Goal: Check status: Check status

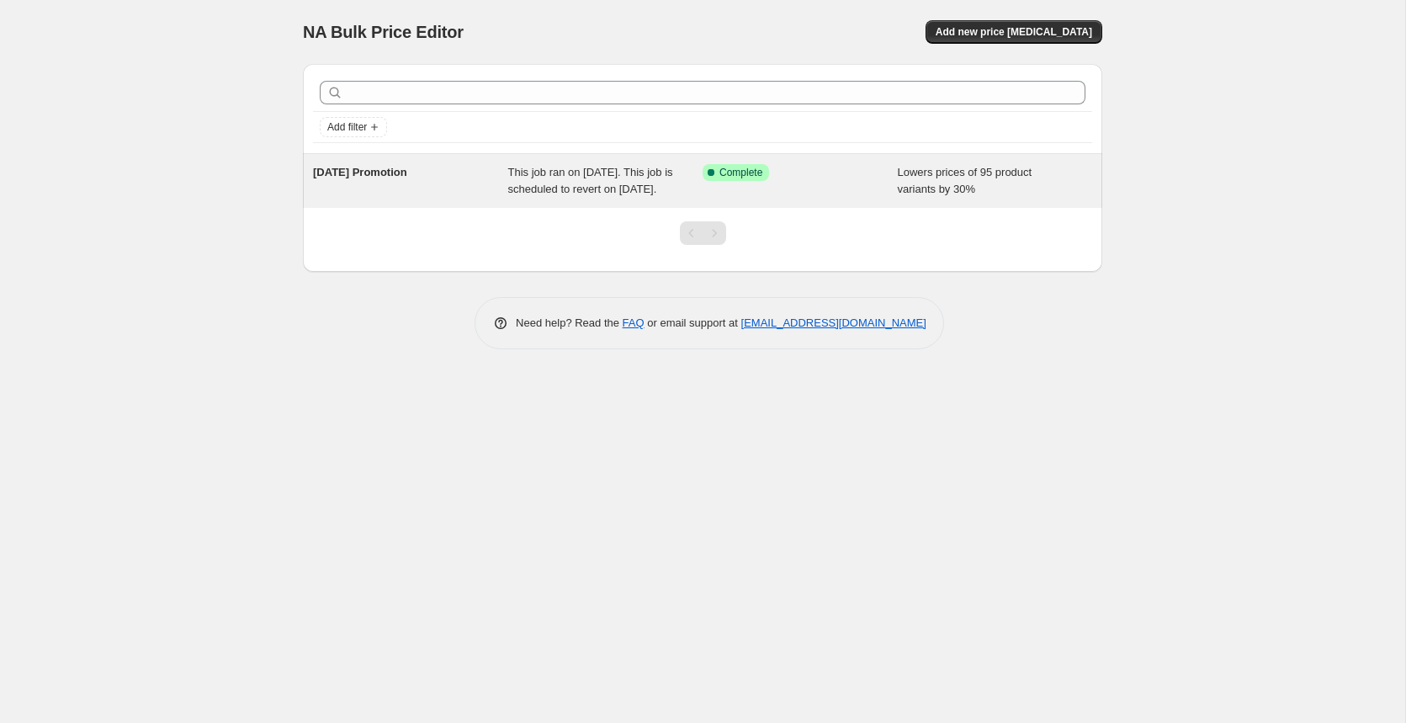
click at [611, 172] on span "This job ran on [DATE]. This job is scheduled to revert on [DATE]." at bounding box center [590, 180] width 165 height 29
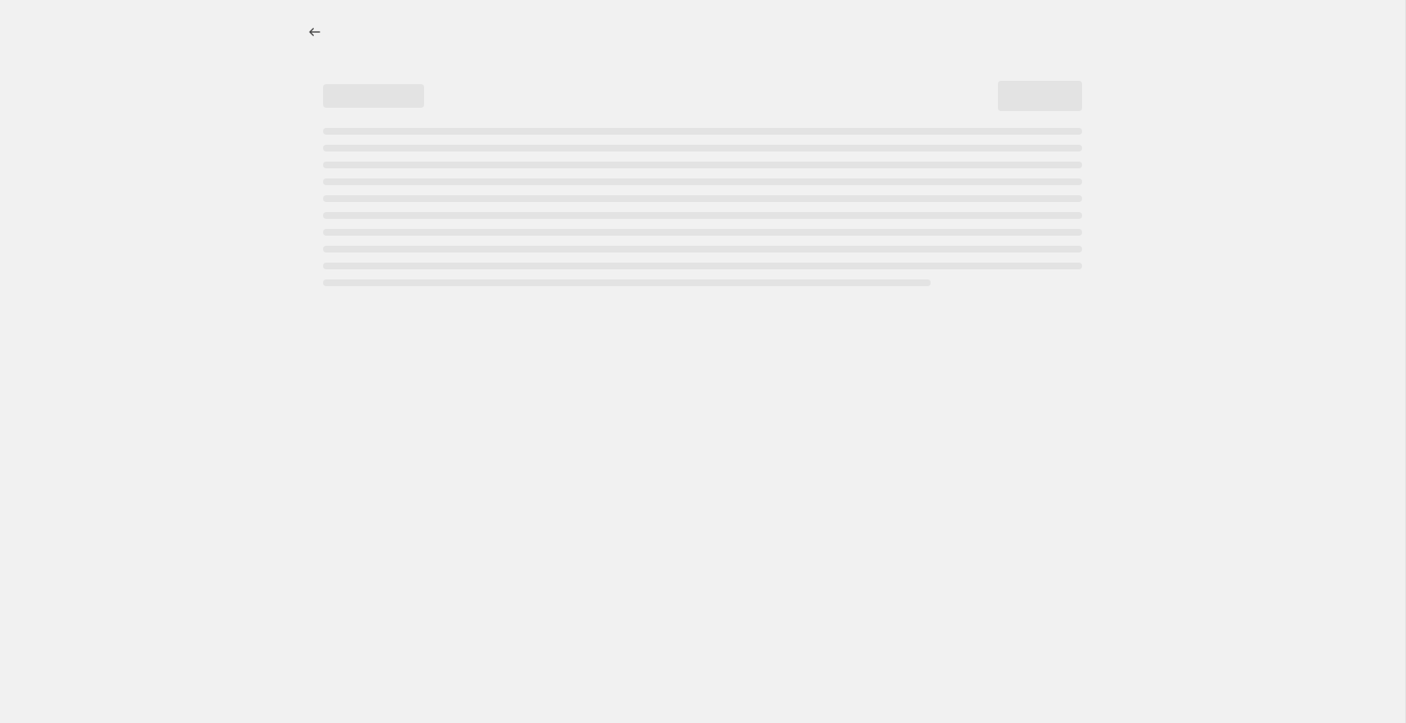
select select "percentage"
select select "collection"
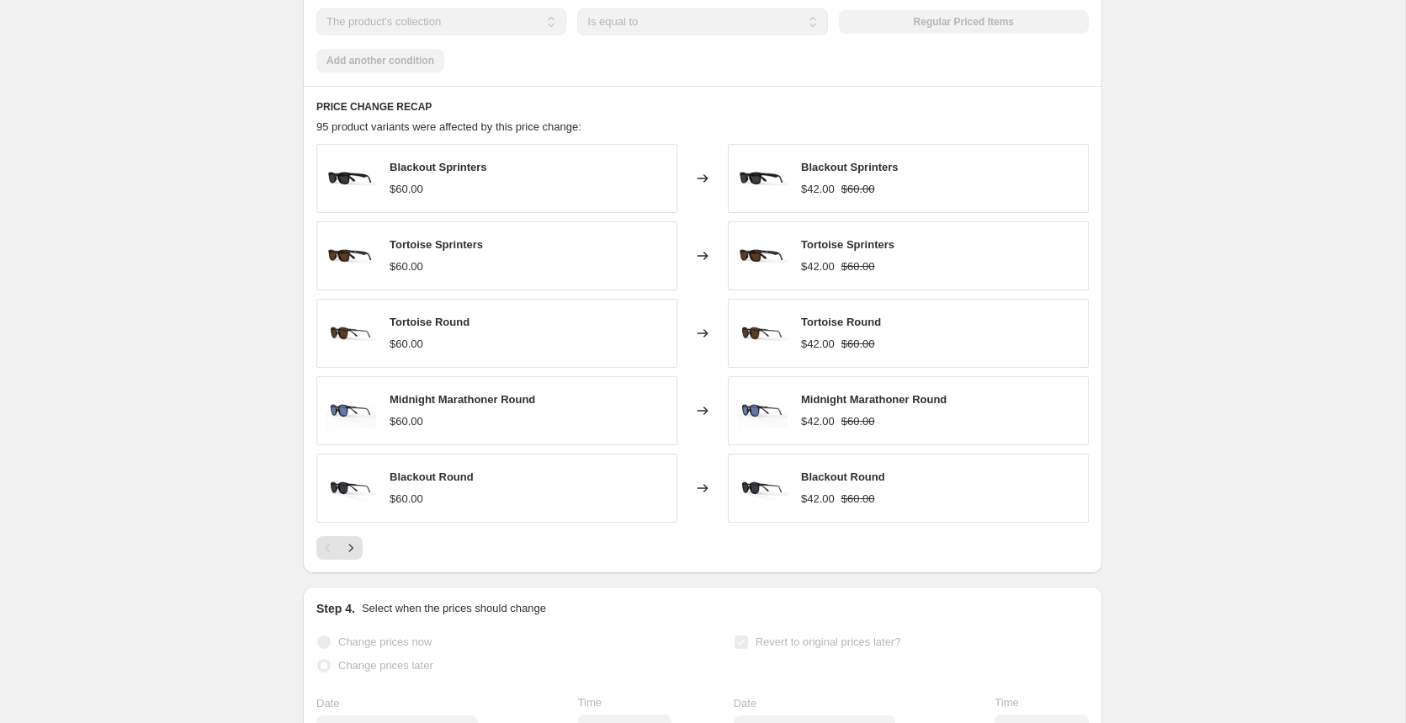
scroll to position [1198, 0]
click at [360, 552] on button "Next" at bounding box center [351, 547] width 24 height 24
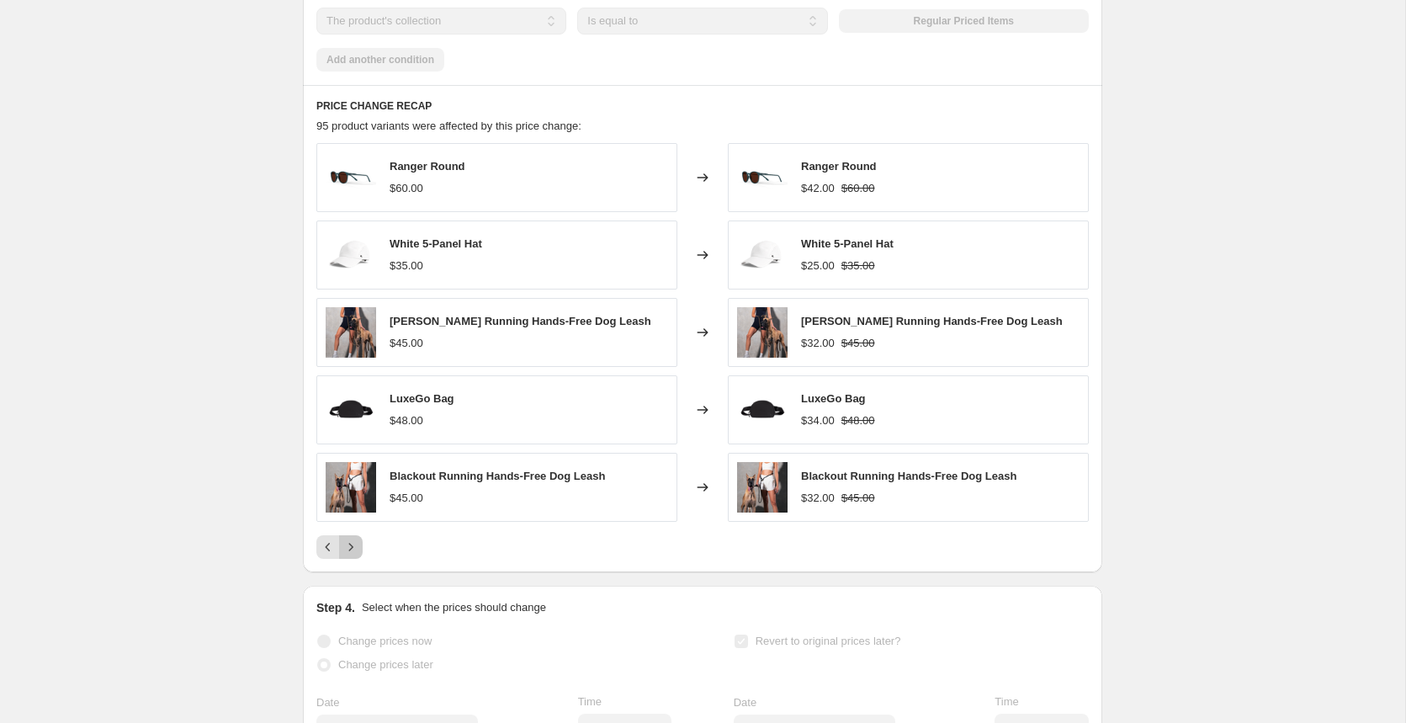
click at [361, 554] on button "Next" at bounding box center [351, 547] width 24 height 24
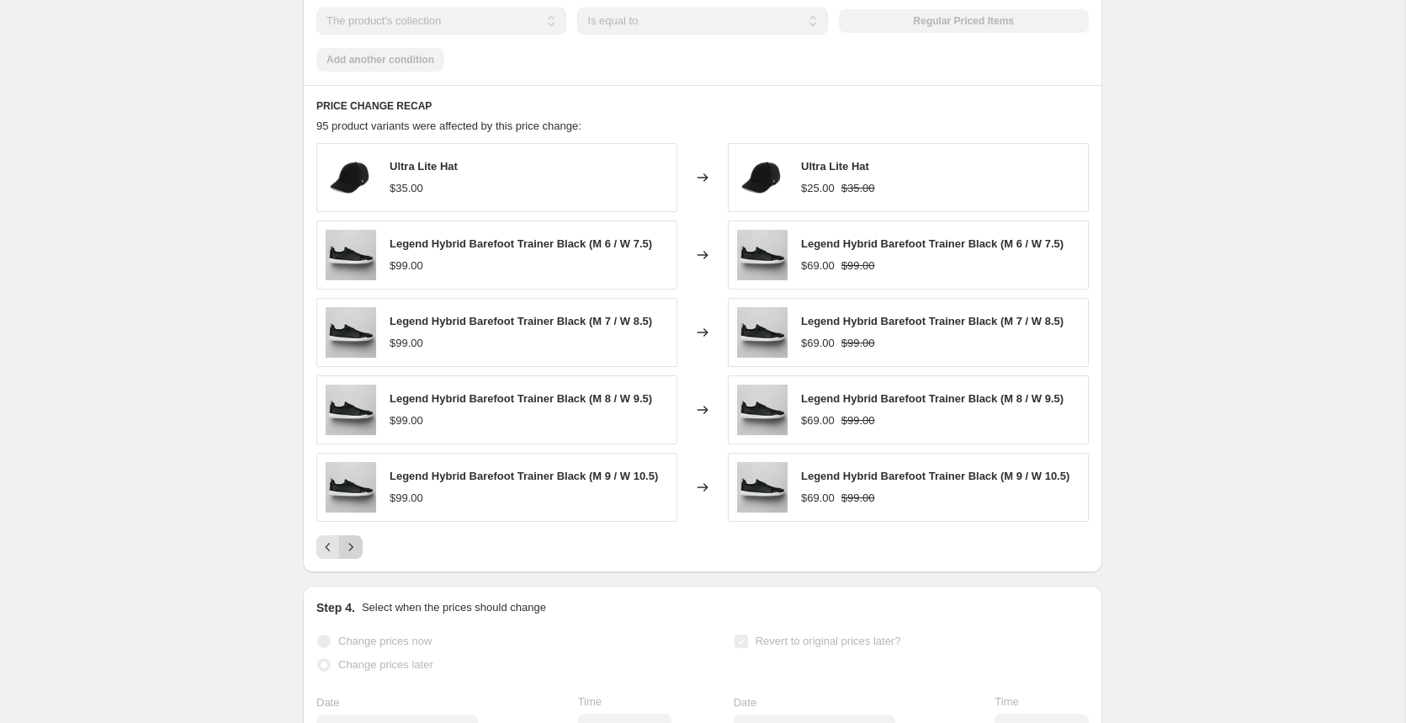
click at [355, 554] on icon "Next" at bounding box center [350, 547] width 17 height 17
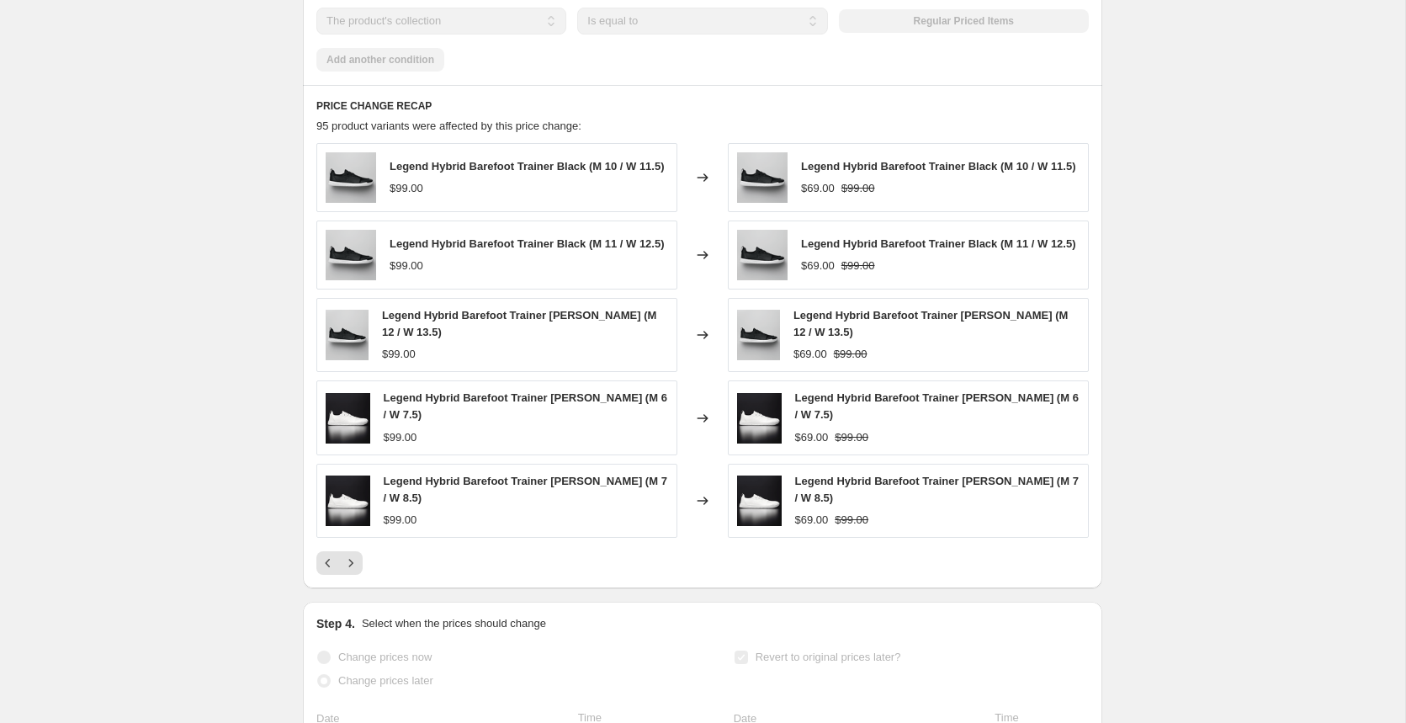
click at [357, 557] on div "Legend Hybrid Barefoot Trainer Black (M 10 / W 11.5) $99.00 Changed to Legend H…" at bounding box center [702, 359] width 772 height 432
click at [355, 570] on icon "Next" at bounding box center [350, 563] width 17 height 17
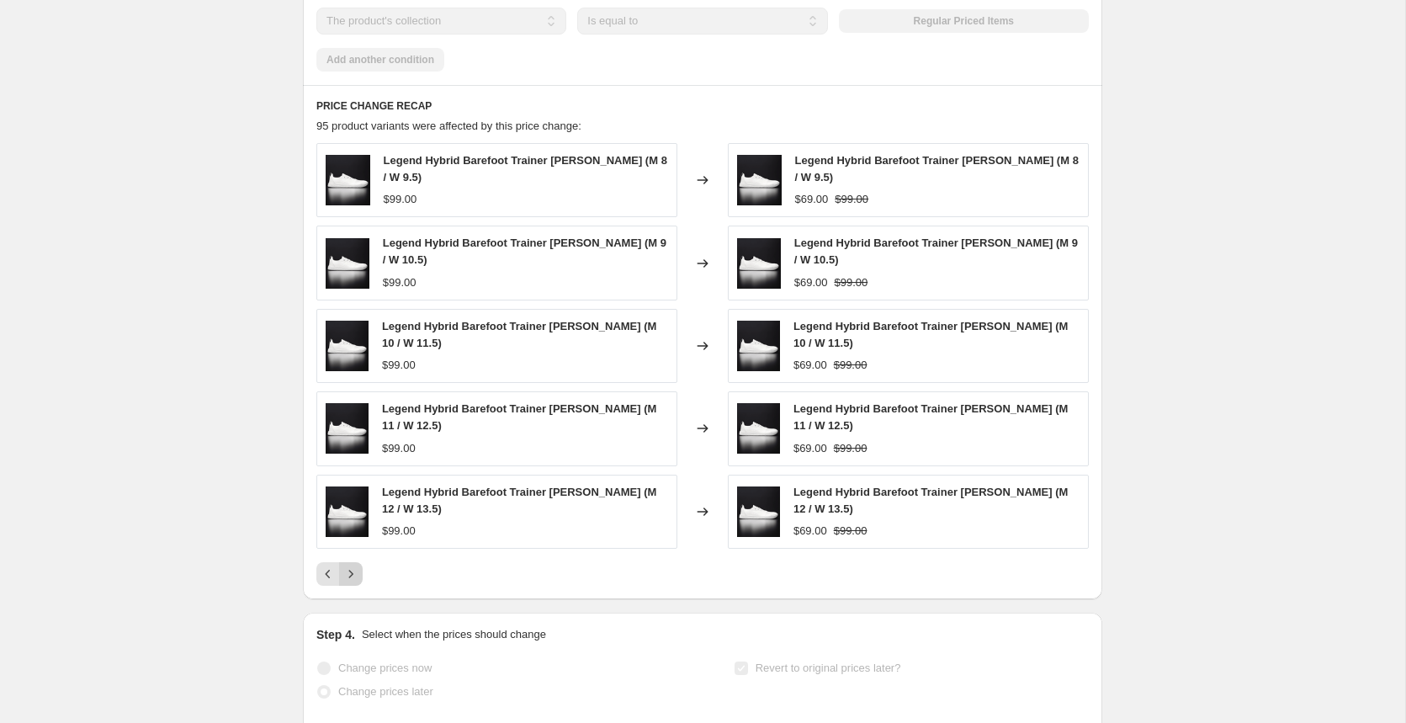
click at [353, 569] on icon "Next" at bounding box center [350, 573] width 17 height 17
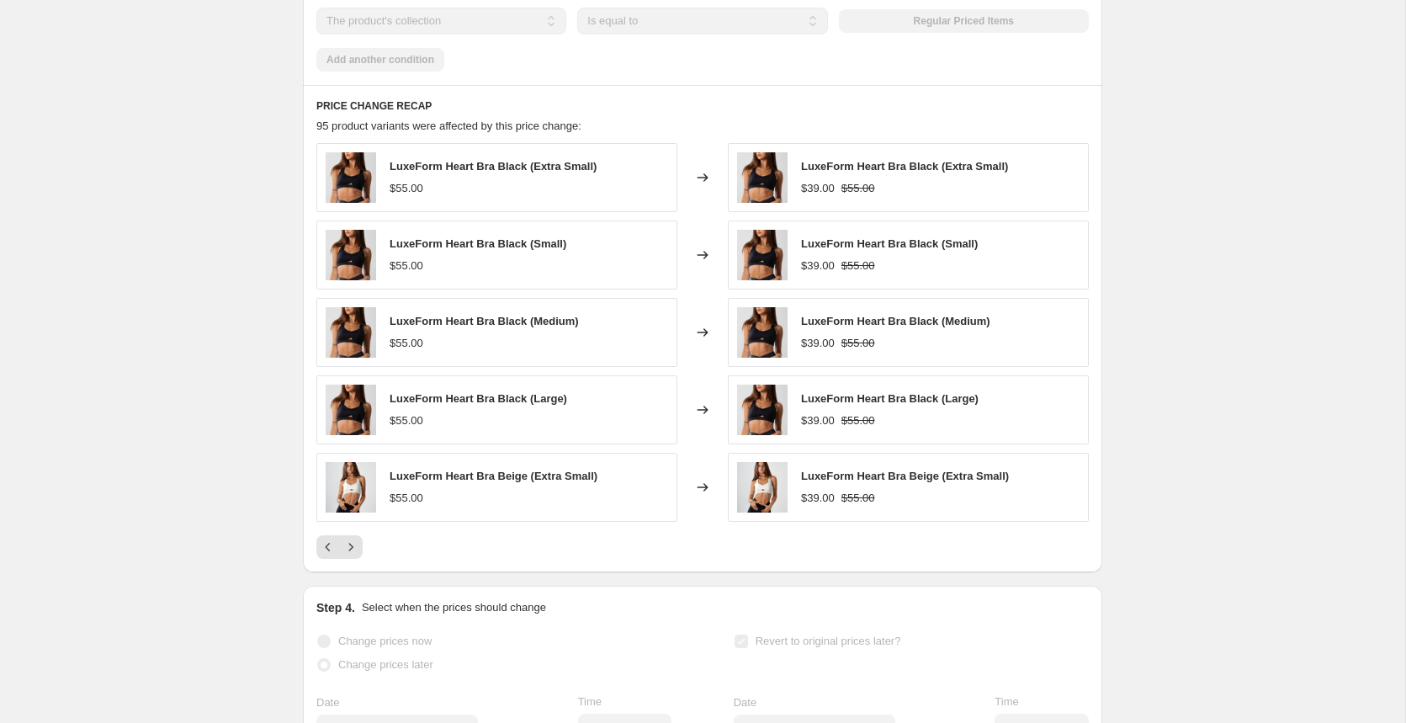
click at [353, 569] on div "PRICE CHANGE RECAP 95 product variants were affected by this price change: Luxe…" at bounding box center [702, 328] width 799 height 487
click at [351, 555] on icon "Next" at bounding box center [350, 547] width 17 height 17
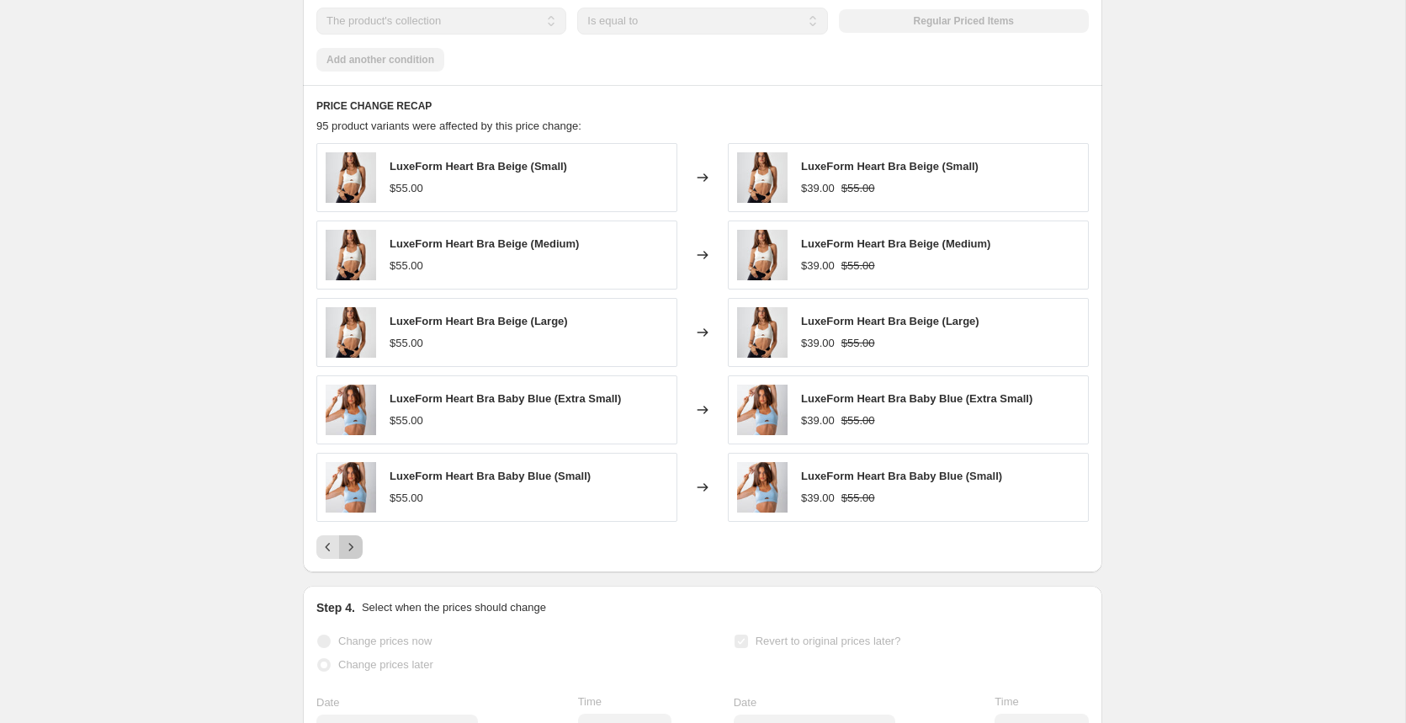
click at [360, 559] on button "Next" at bounding box center [351, 547] width 24 height 24
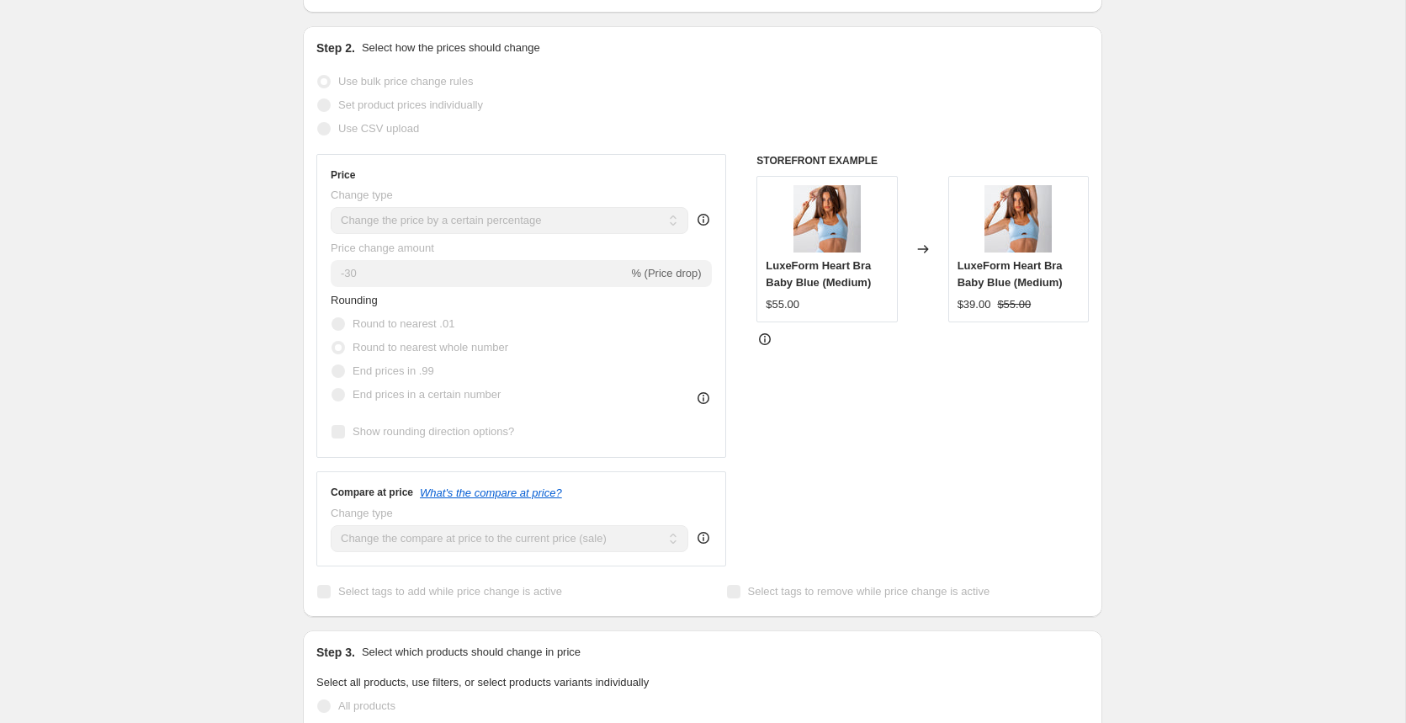
scroll to position [0, 0]
